Goal: Task Accomplishment & Management: Manage account settings

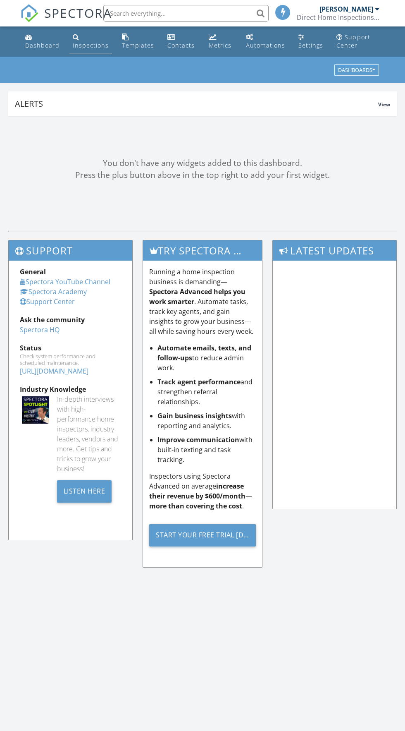
click at [73, 35] on div "Inspections" at bounding box center [76, 37] width 7 height 7
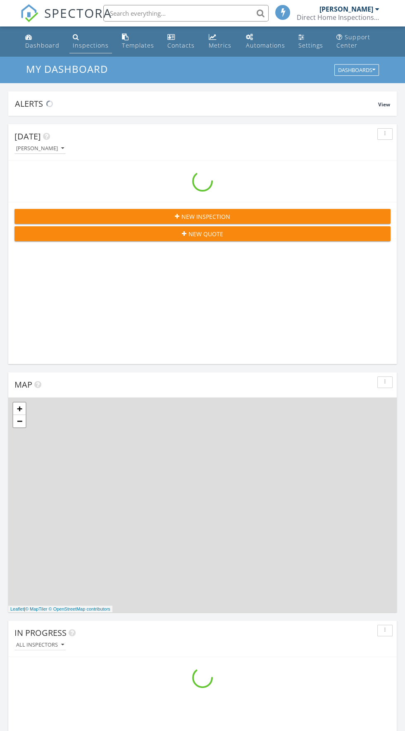
scroll to position [1415, 405]
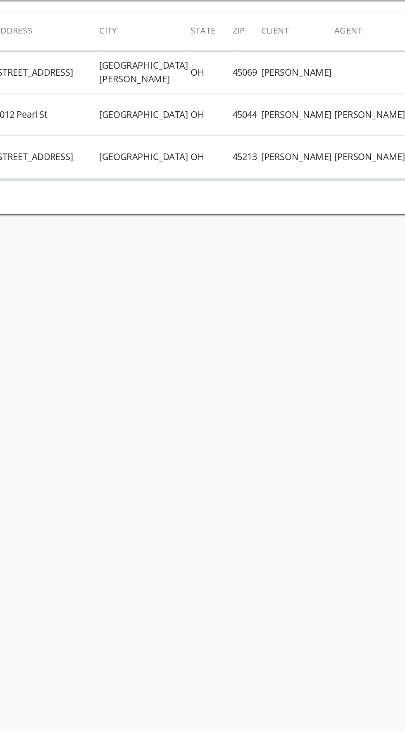
scroll to position [0, 0]
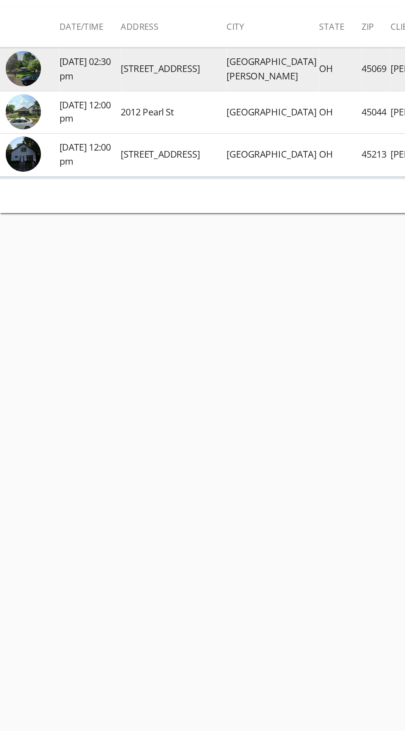
click at [16, 165] on img at bounding box center [13, 165] width 21 height 21
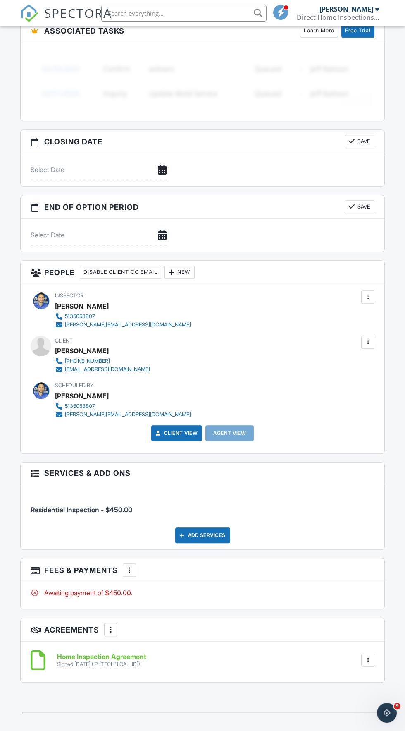
scroll to position [684, 0]
click at [176, 268] on div at bounding box center [172, 271] width 8 height 8
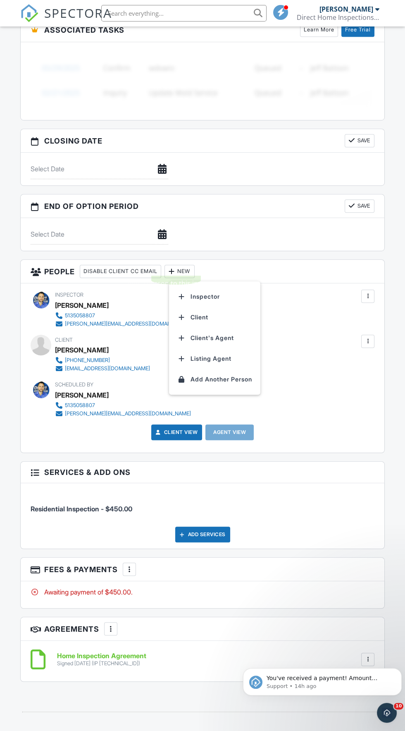
scroll to position [0, 0]
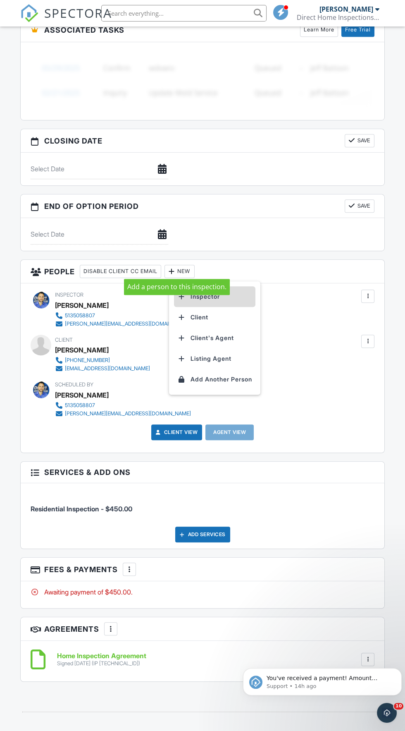
click at [253, 299] on li "Inspector" at bounding box center [215, 296] width 82 height 21
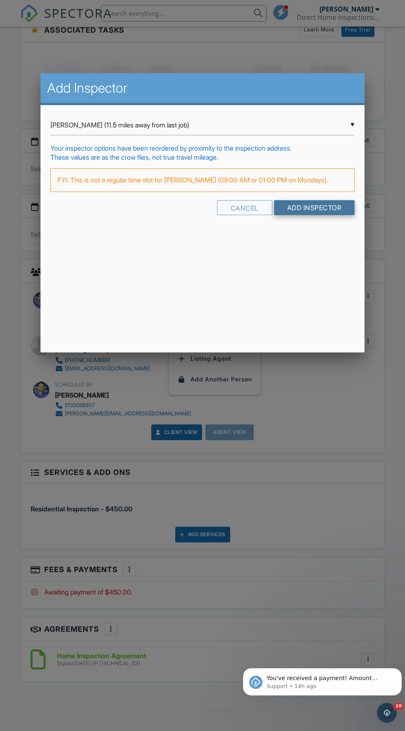
click at [332, 207] on input "Add Inspector" at bounding box center [314, 207] width 81 height 15
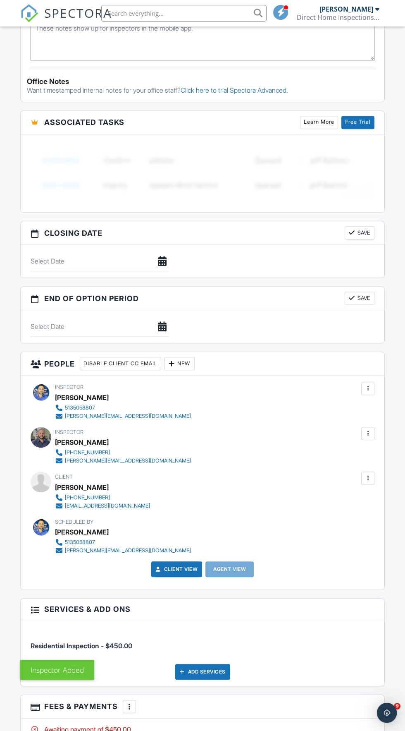
click at [368, 385] on div at bounding box center [368, 388] width 8 height 8
click at [355, 456] on li "Remove" at bounding box center [333, 455] width 73 height 21
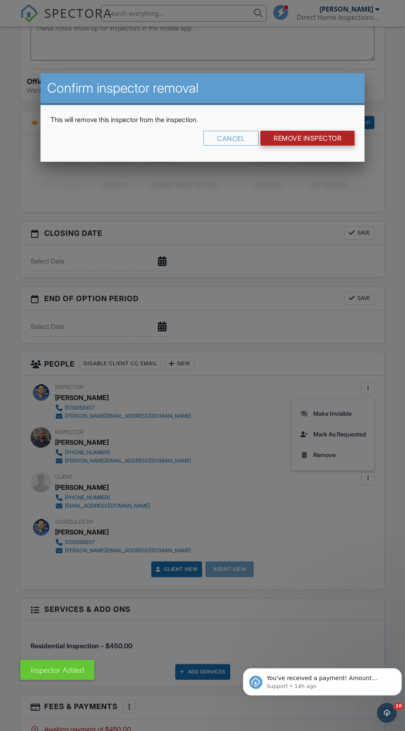
click at [305, 141] on input "Remove Inspector" at bounding box center [308, 138] width 94 height 15
